Goal: Information Seeking & Learning: Learn about a topic

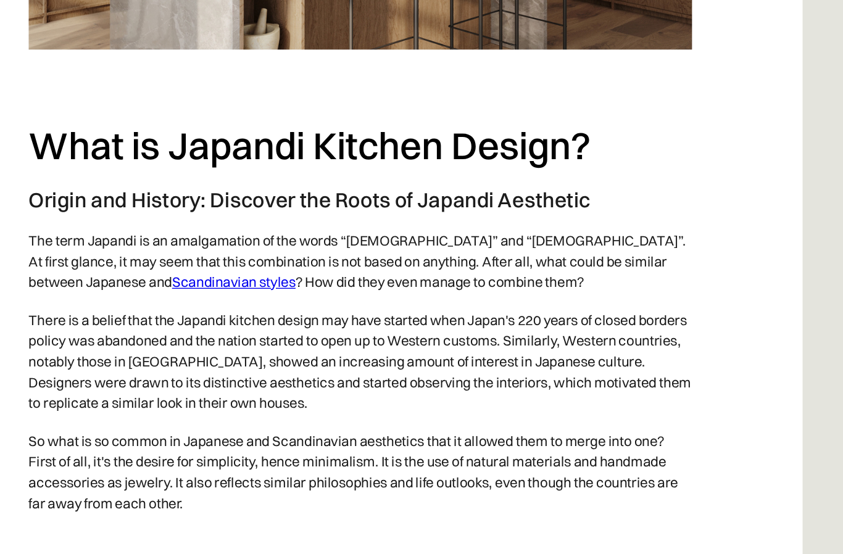
scroll to position [1115, 0]
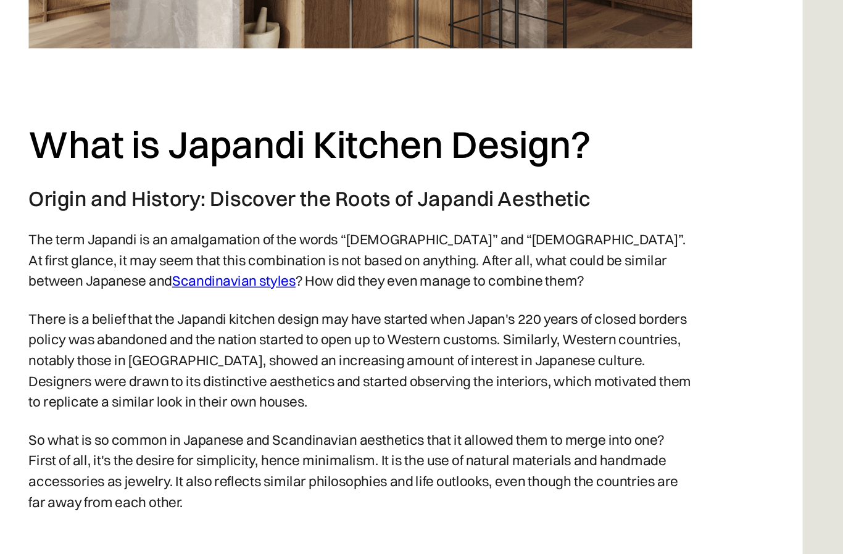
click at [287, 321] on link "Scandinavian styles" at bounding box center [331, 327] width 88 height 12
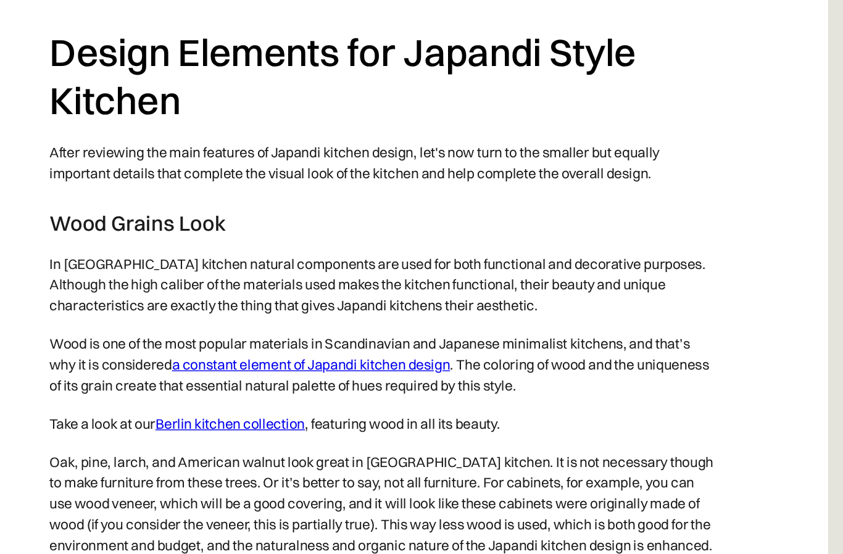
scroll to position [4030, 0]
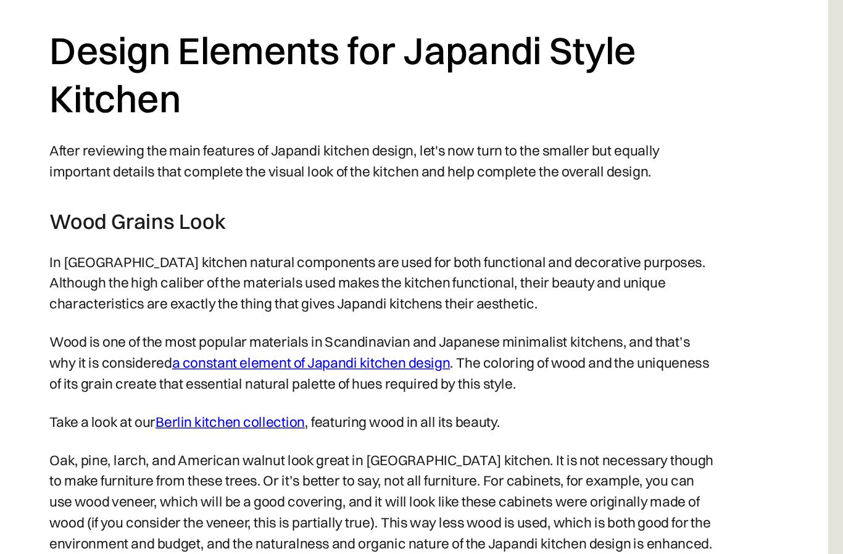
click at [283, 358] on p "Wood is one of the most popular materials in Scandinavian and Japanese minimali…" at bounding box center [422, 386] width 474 height 57
click at [283, 380] on link "a constant element of Japandi kitchen design" at bounding box center [370, 386] width 197 height 12
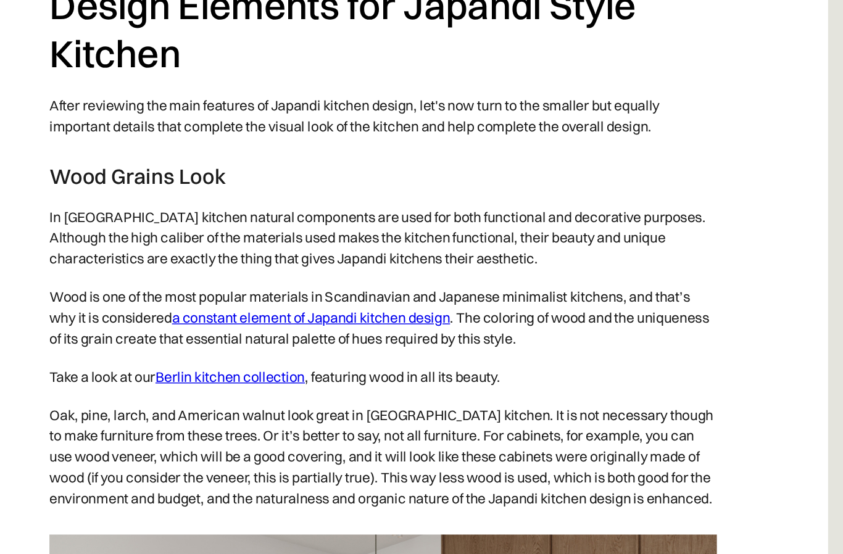
click at [260, 422] on link "Berlin kitchen collection" at bounding box center [313, 428] width 106 height 12
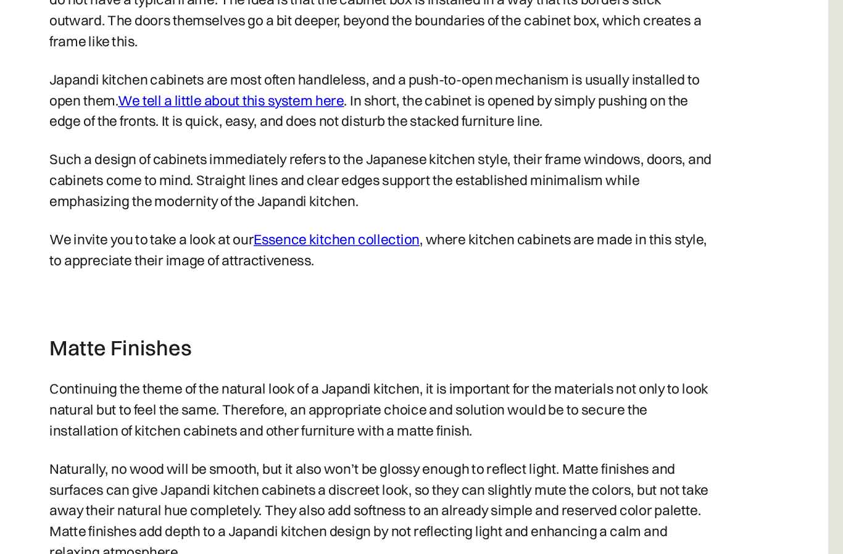
scroll to position [4955, 0]
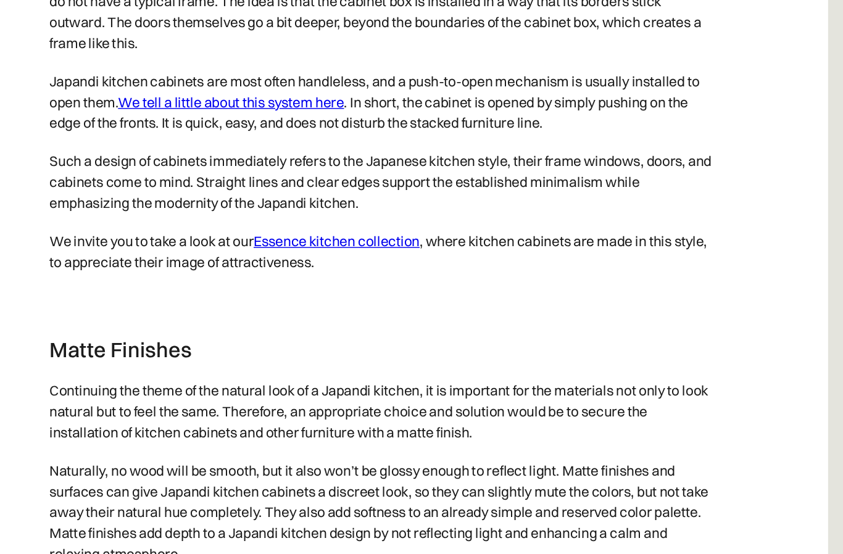
click at [233, 176] on link "We tell a little about this system here" at bounding box center [313, 182] width 160 height 12
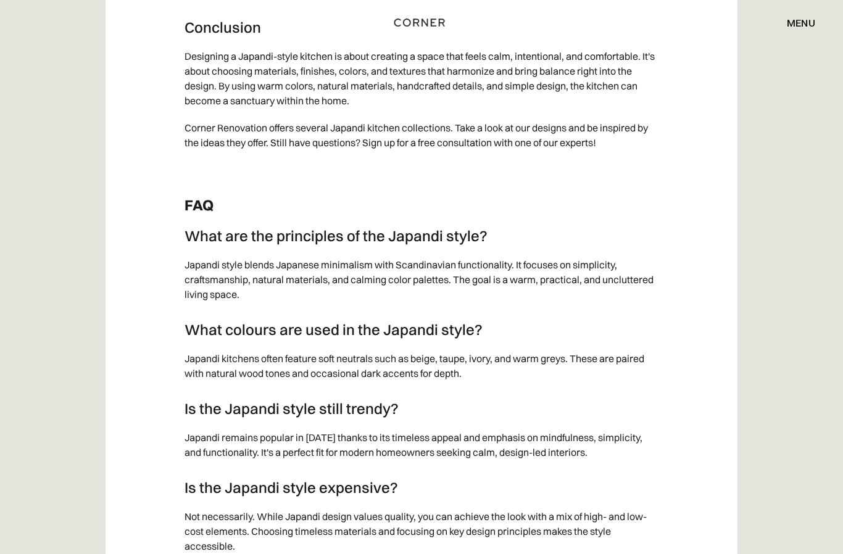
scroll to position [6901, 0]
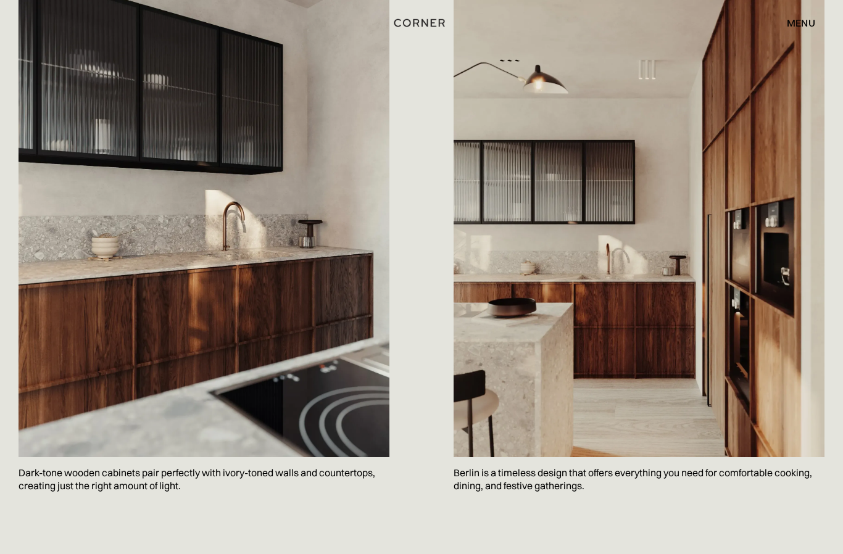
scroll to position [1410, 0]
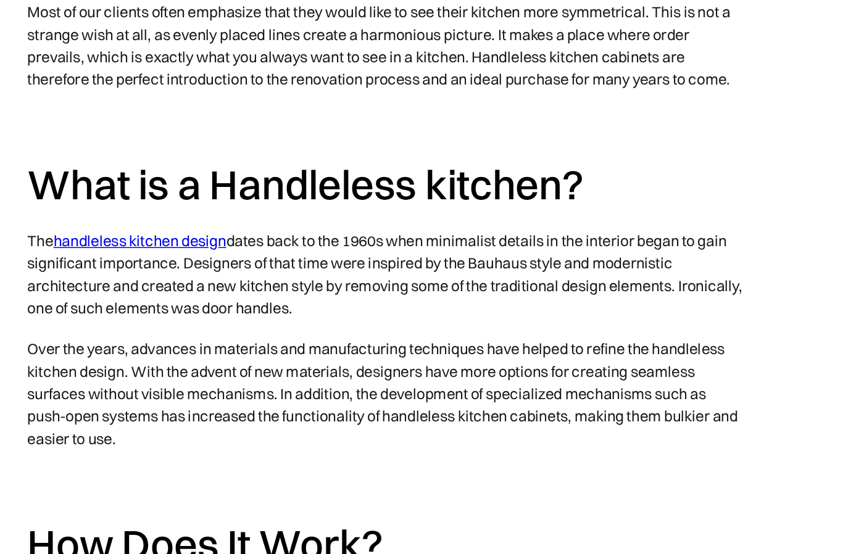
scroll to position [725, 0]
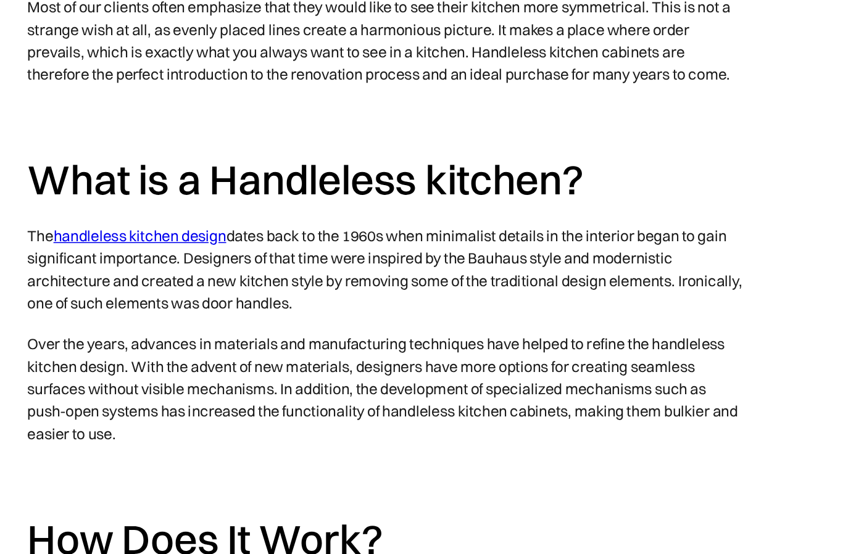
click at [202, 308] on link "handleless kitchen design" at bounding box center [259, 314] width 114 height 12
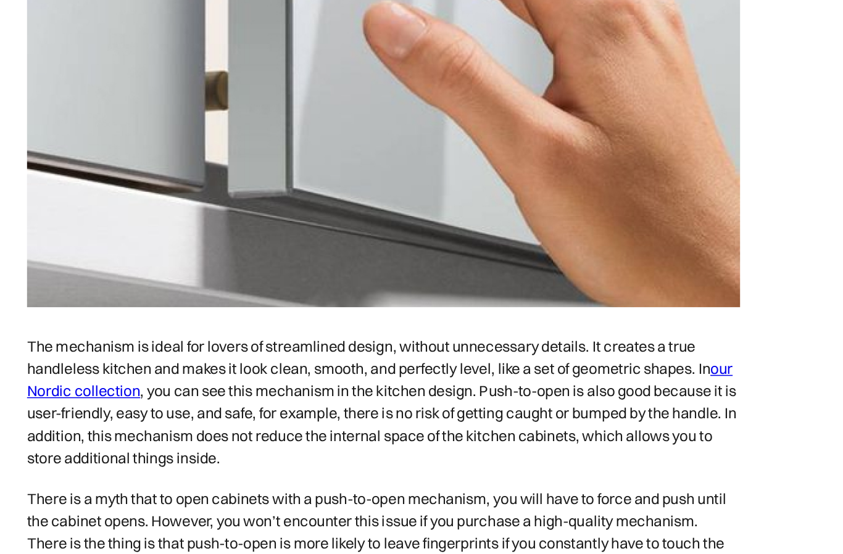
scroll to position [1732, 0]
click at [185, 394] on link "our Nordic collection" at bounding box center [419, 407] width 469 height 27
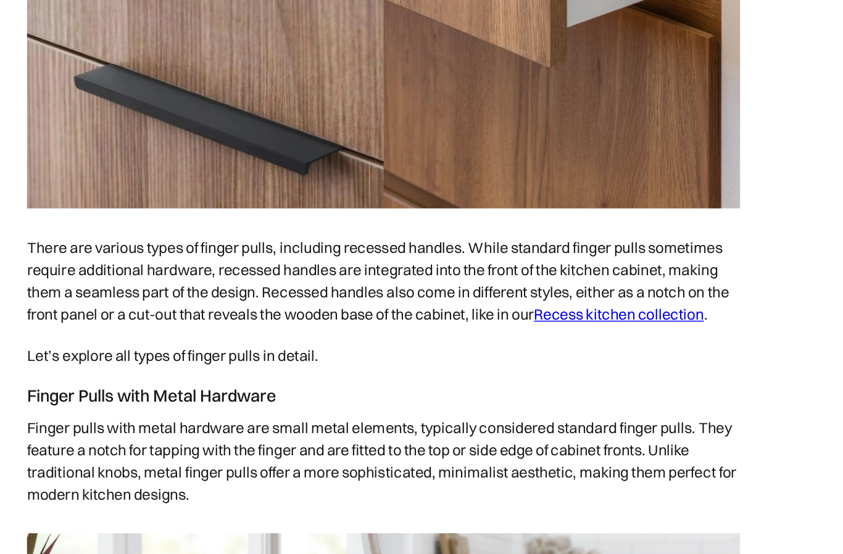
scroll to position [2479, 0]
click at [522, 359] on link "Recess kitchen collection" at bounding box center [578, 365] width 113 height 12
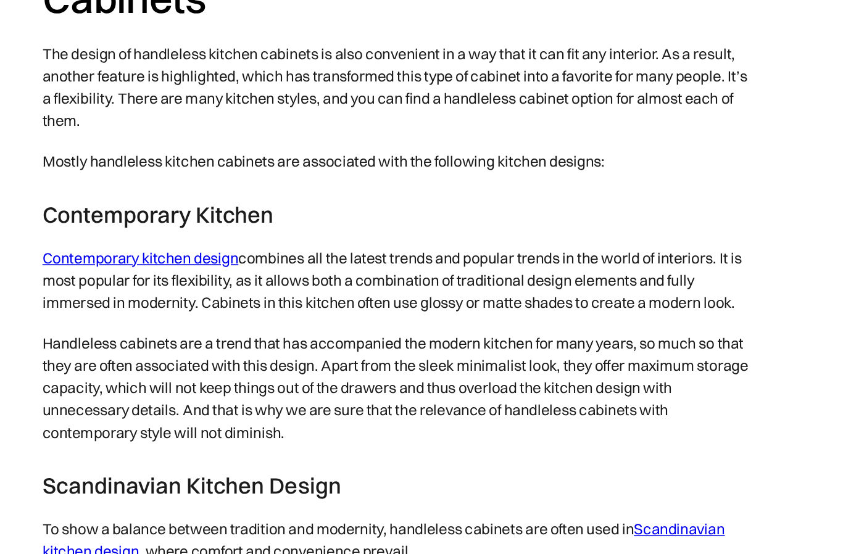
scroll to position [5799, 0]
click at [185, 321] on link "Contemporary kitchen design" at bounding box center [250, 327] width 130 height 12
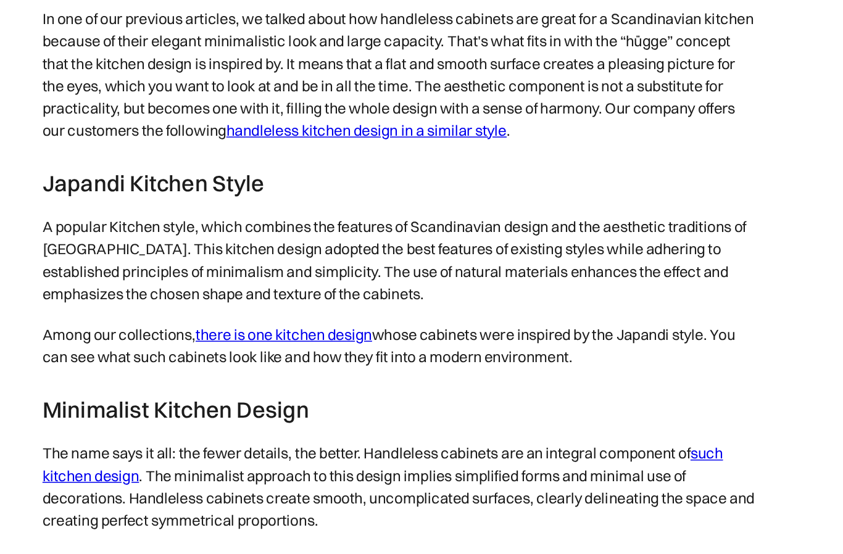
scroll to position [6180, 0]
click at [286, 372] on link "there is one kitchen design" at bounding box center [344, 378] width 117 height 12
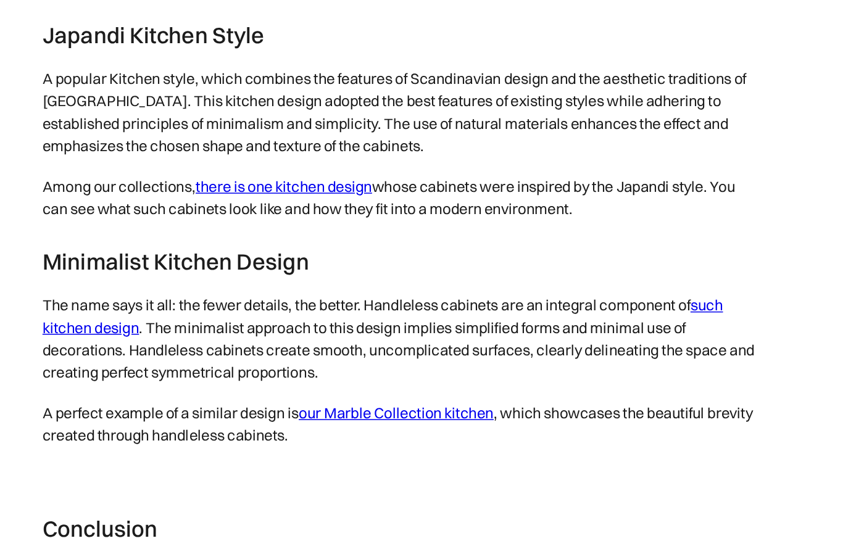
scroll to position [6279, 0]
click at [355, 424] on link "our Marble Collection kitchen" at bounding box center [420, 430] width 130 height 12
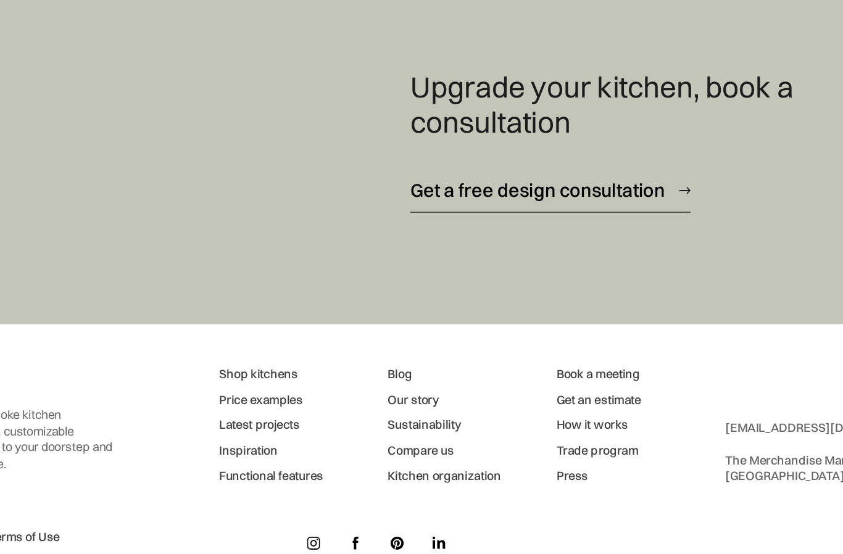
scroll to position [6975, 0]
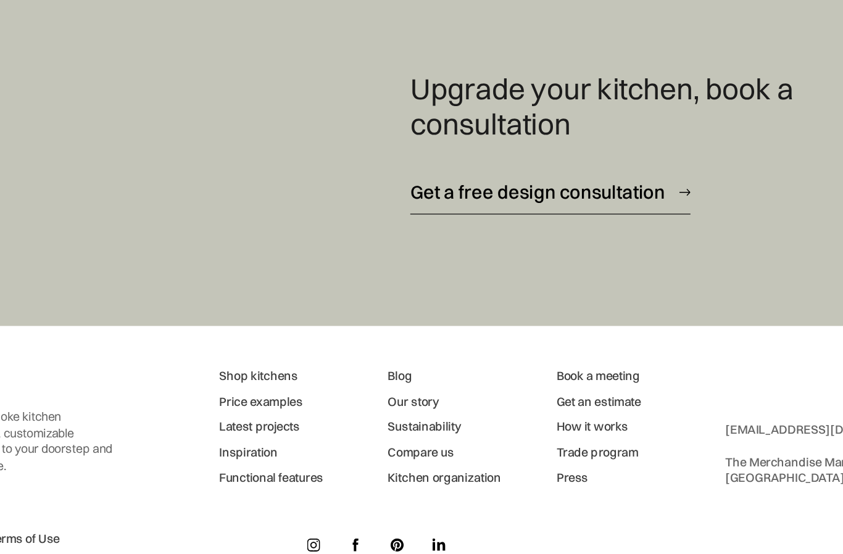
click at [302, 417] on link "Price examples" at bounding box center [336, 422] width 69 height 11
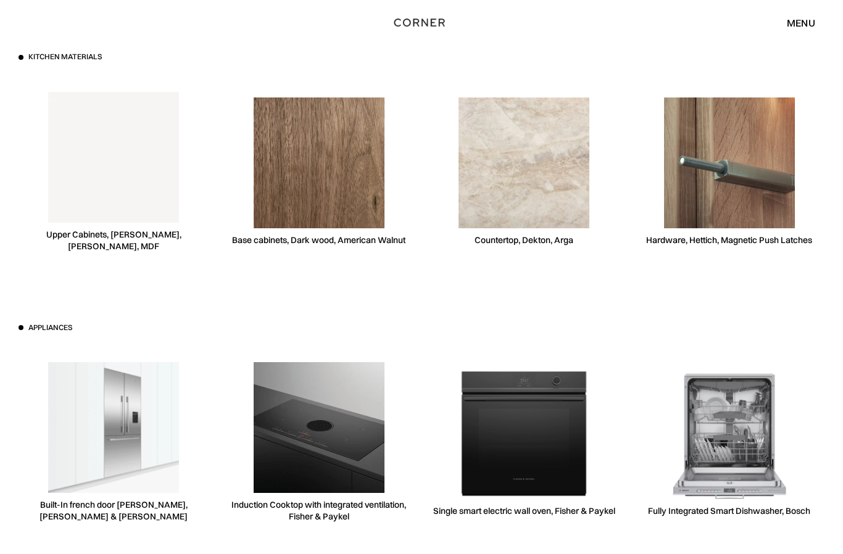
scroll to position [3450, 0]
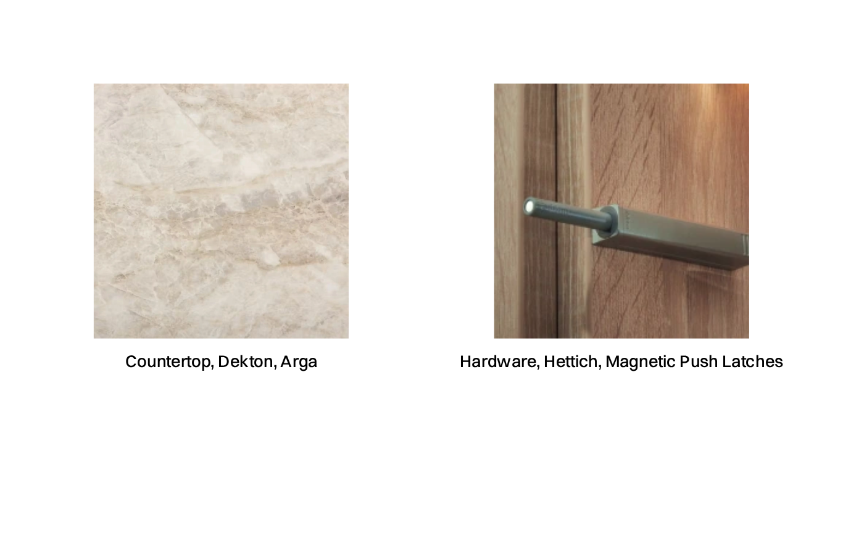
click at [646, 226] on div "Hardware, Hettich, Magnetic Push Latches" at bounding box center [729, 232] width 166 height 12
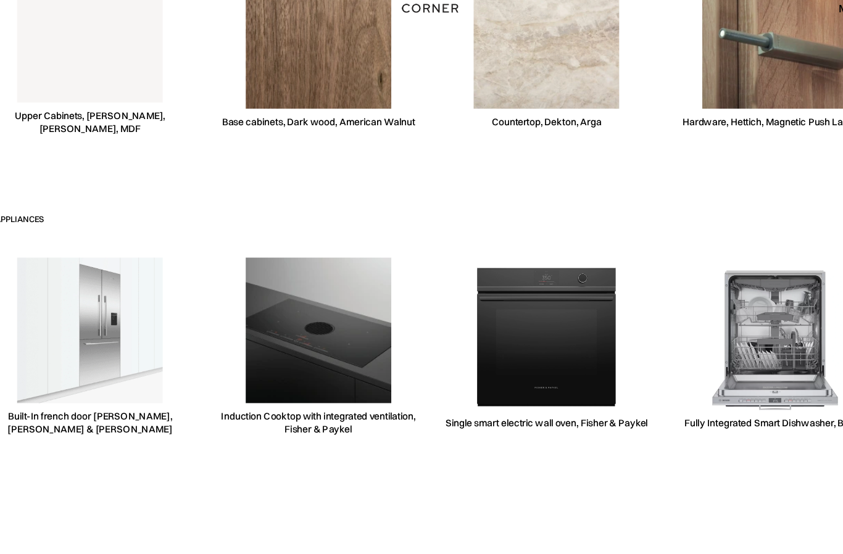
scroll to position [3556, 0]
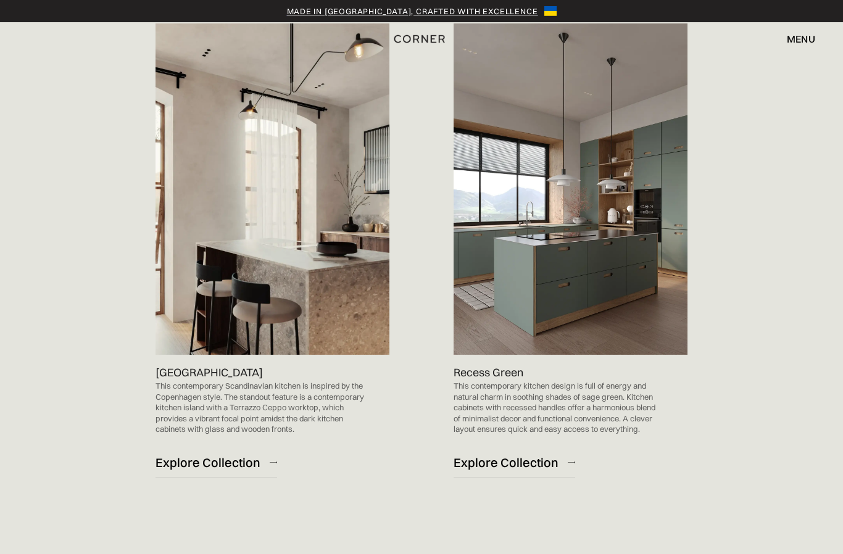
scroll to position [734, 0]
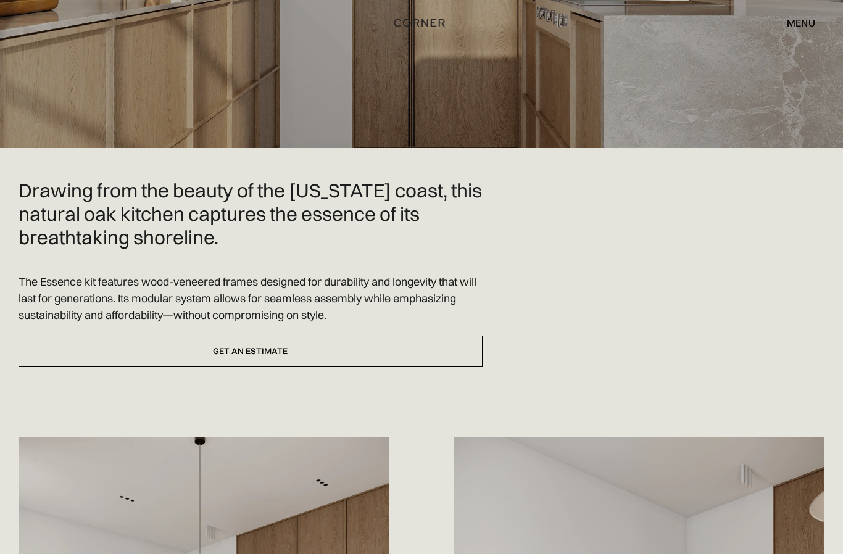
scroll to position [212, 0]
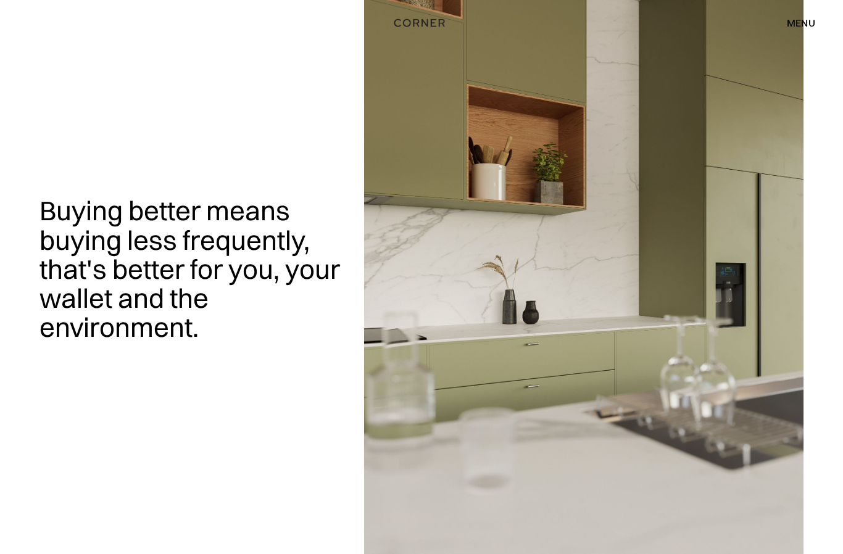
click at [269, 7] on div "Shop Kitchens Shop Kitchens How it works How it works Projects Projects Inspira…" at bounding box center [421, 23] width 843 height 46
click at [804, 15] on div "menu close" at bounding box center [795, 22] width 41 height 21
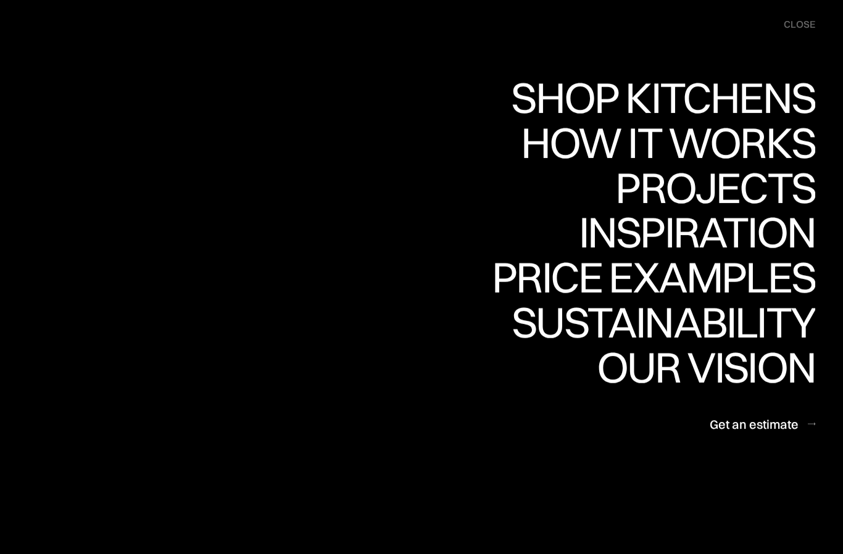
click at [755, 218] on div "Inspiration" at bounding box center [689, 231] width 254 height 43
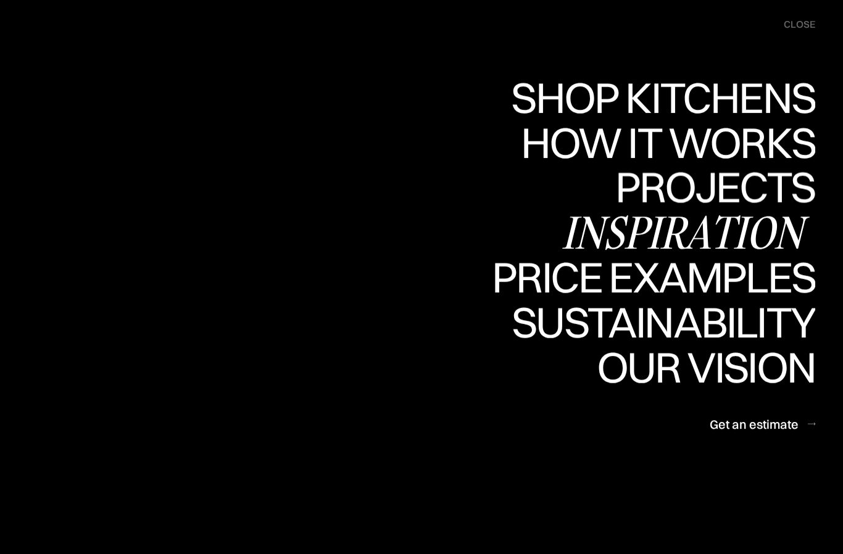
click at [782, 186] on div "Projects" at bounding box center [715, 186] width 200 height 43
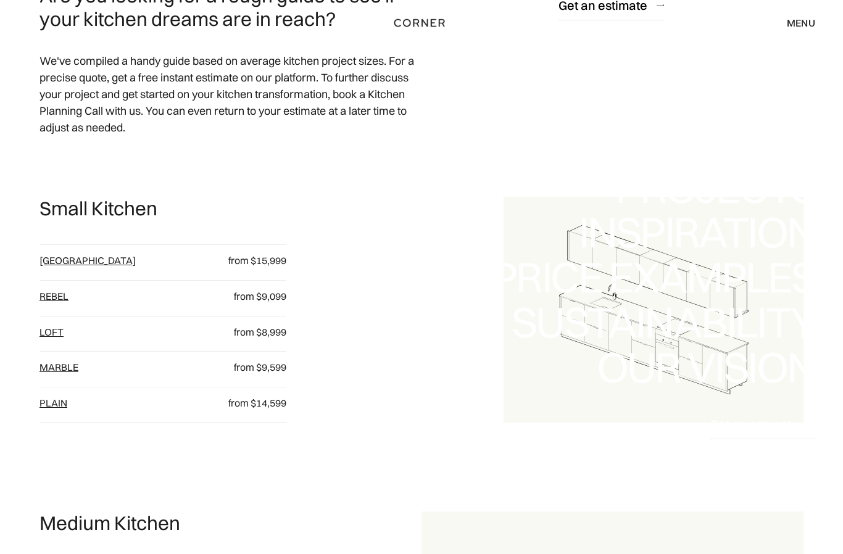
scroll to position [597, 0]
click at [54, 372] on div "Shop Kitchens Shop Kitchens How it works How it works Projects Projects Inspira…" at bounding box center [421, 286] width 843 height 364
click at [53, 381] on div "Shop Kitchens Shop Kitchens How it works How it works Projects Projects Inspira…" at bounding box center [421, 286] width 843 height 364
click at [49, 371] on div "Shop Kitchens Shop Kitchens How it works How it works Projects Projects Inspira…" at bounding box center [421, 286] width 843 height 364
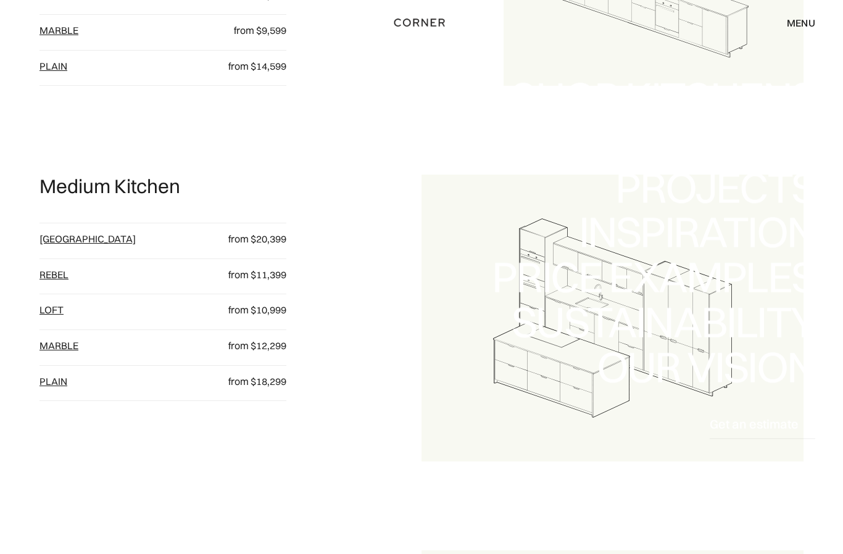
scroll to position [935, 0]
click at [268, 351] on div "Shop Kitchens Shop Kitchens How it works How it works Projects Projects Inspira…" at bounding box center [421, 286] width 843 height 364
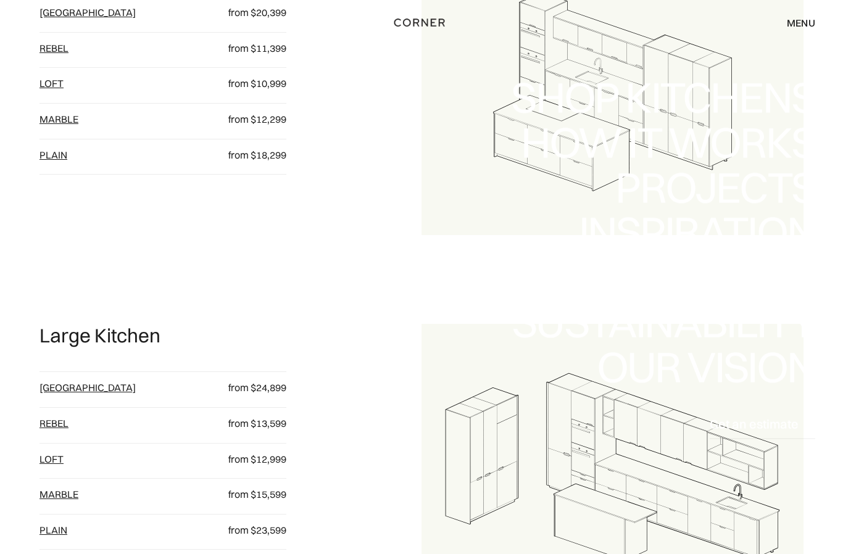
scroll to position [1162, 0]
click at [51, 500] on nav "Shop Kitchens Shop Kitchens How it works How it works Projects Projects Inspira…" at bounding box center [421, 277] width 843 height 554
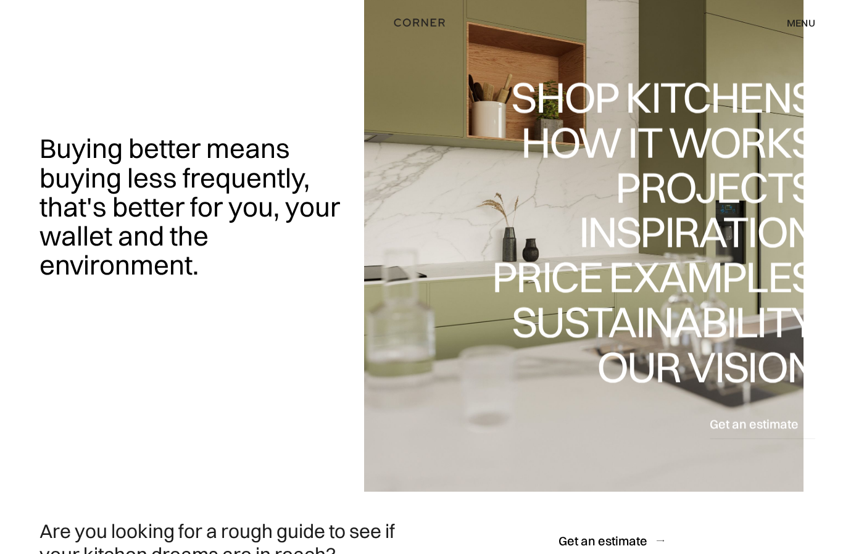
scroll to position [0, 0]
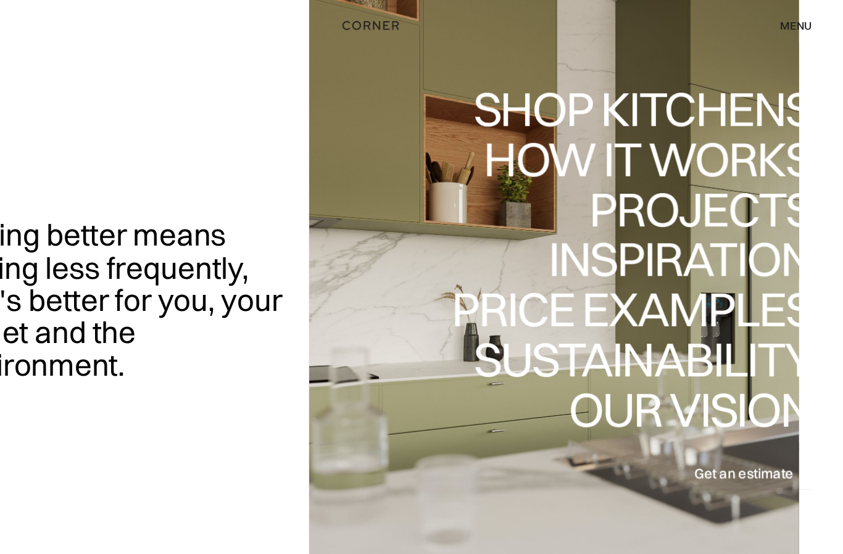
click at [787, 23] on div "menu" at bounding box center [801, 23] width 28 height 10
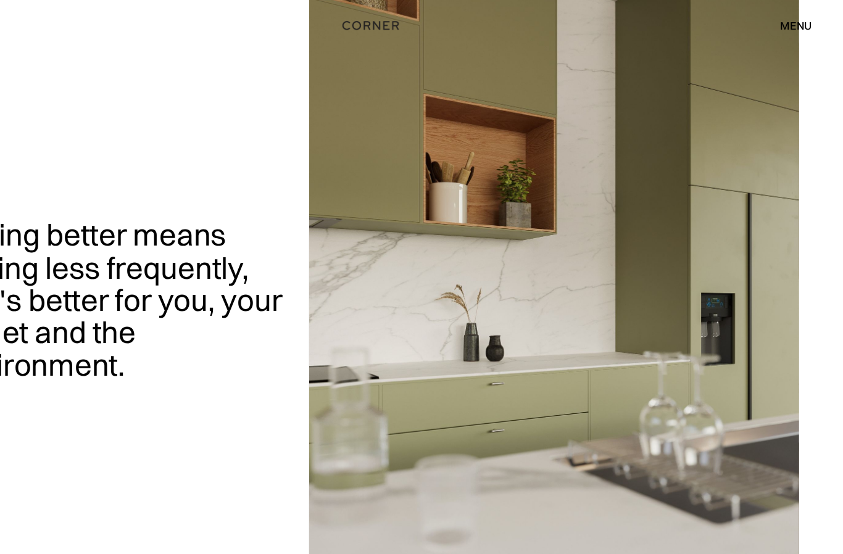
click at [734, 13] on div "Shop Kitchens Shop Kitchens How it works How it works Projects Projects Inspira…" at bounding box center [421, 22] width 843 height 21
click at [787, 27] on div "menu" at bounding box center [801, 23] width 28 height 10
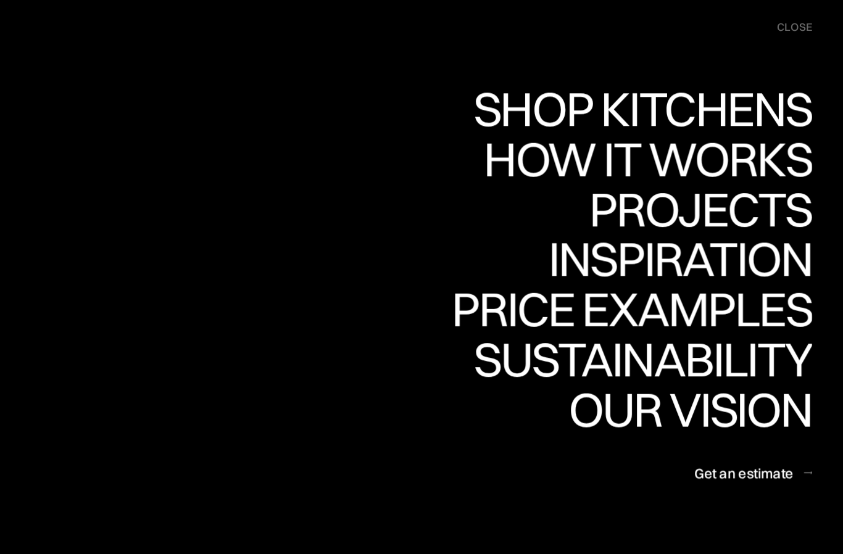
click at [683, 178] on div "Projects" at bounding box center [715, 187] width 200 height 43
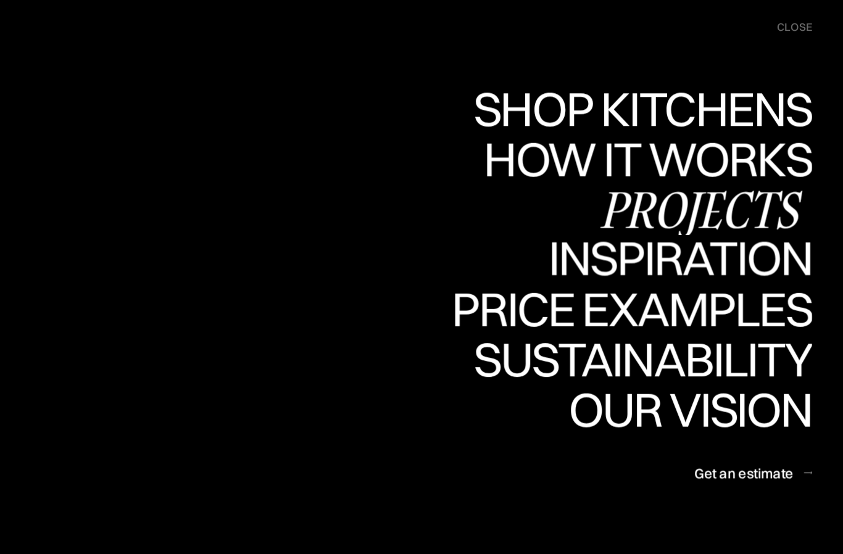
click at [678, 231] on div "Inspiration" at bounding box center [689, 231] width 254 height 43
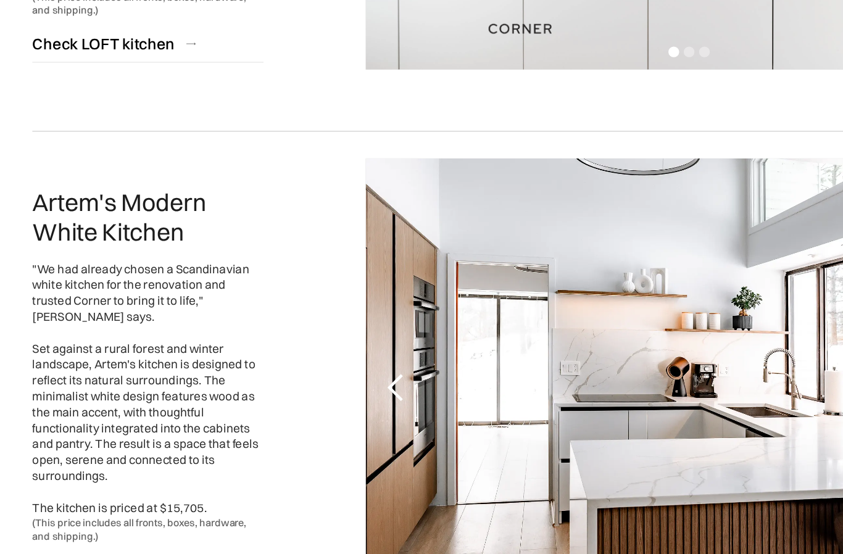
scroll to position [1380, 0]
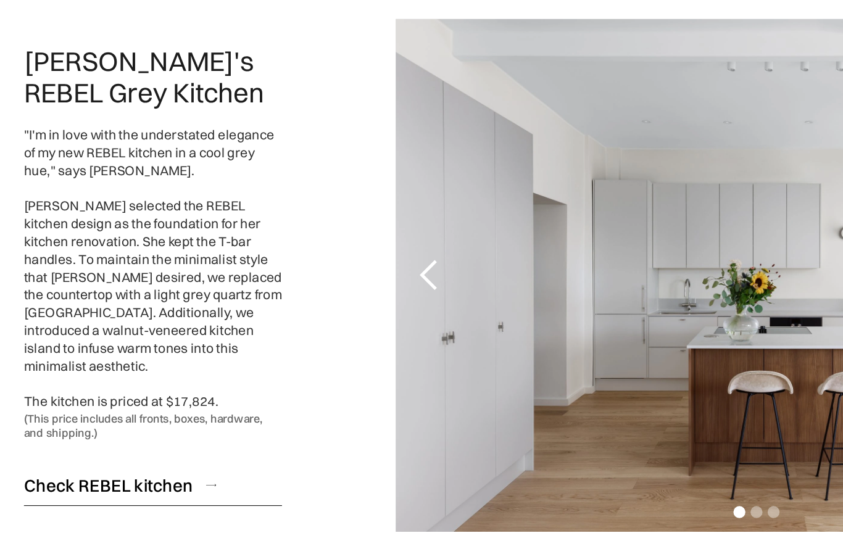
scroll to position [56, 0]
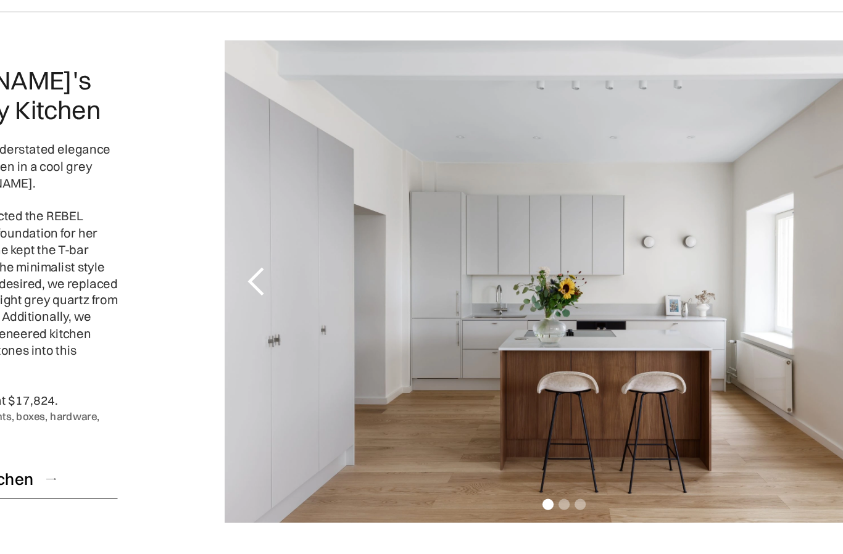
click at [552, 299] on div "1 of 3" at bounding box center [556, 311] width 522 height 370
click at [307, 299] on div "previous slide" at bounding box center [319, 311] width 25 height 25
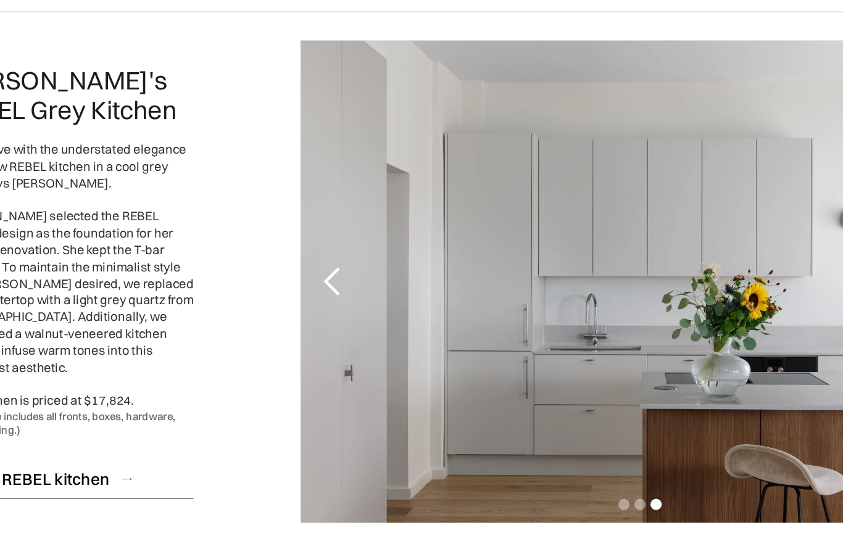
click at [307, 299] on div "previous slide" at bounding box center [319, 311] width 25 height 25
